Goal: Navigation & Orientation: Find specific page/section

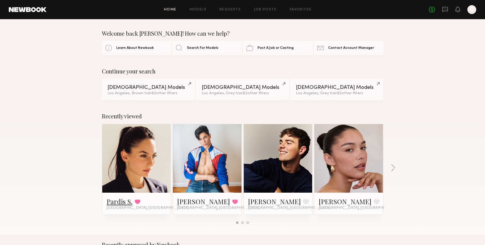
click at [118, 203] on link "Pardis S." at bounding box center [120, 201] width 26 height 9
click at [124, 204] on link "Pardis S." at bounding box center [120, 201] width 26 height 9
